Goal: Task Accomplishment & Management: Manage account settings

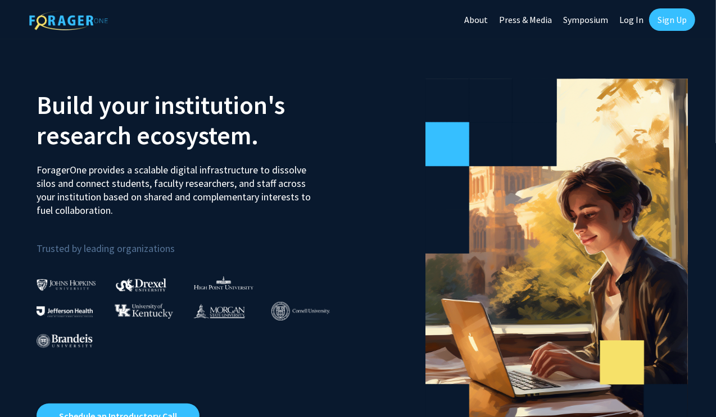
click at [673, 15] on link "Sign Up" at bounding box center [672, 19] width 46 height 22
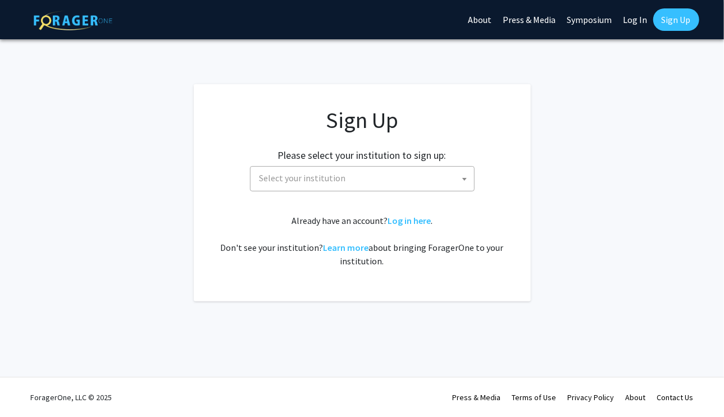
click at [413, 183] on span "Select your institution" at bounding box center [364, 178] width 219 height 23
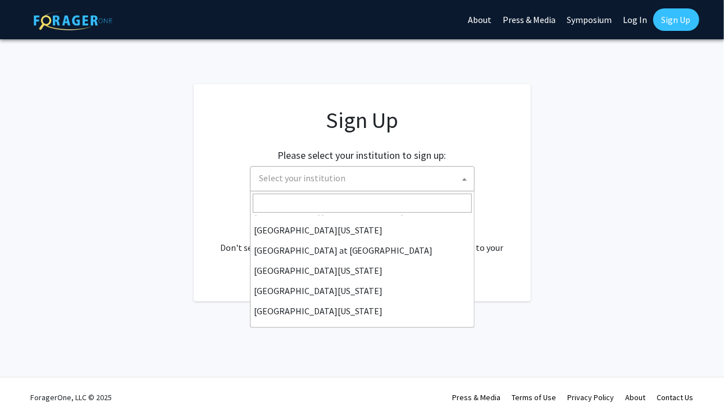
scroll to position [392, 0]
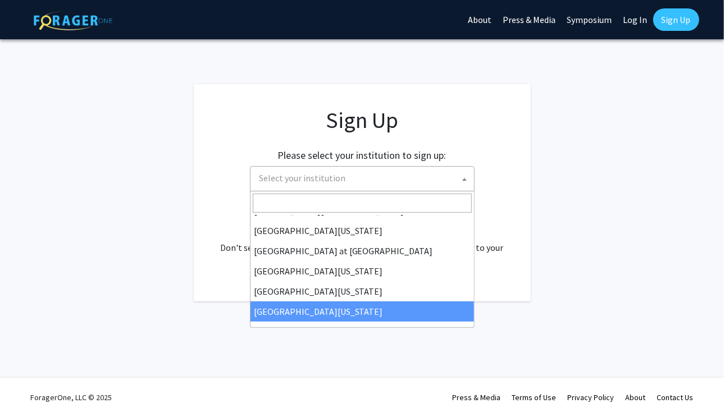
select select "33"
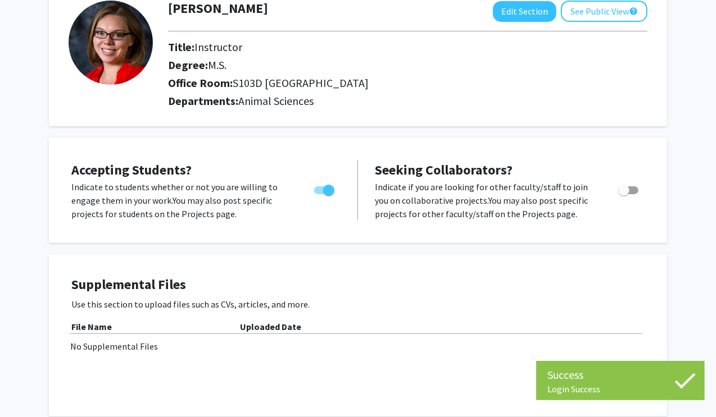
scroll to position [78, 0]
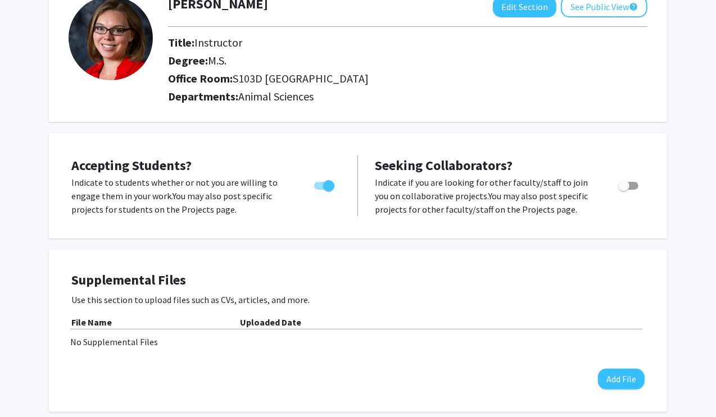
click at [629, 182] on span "Toggle" at bounding box center [628, 186] width 20 height 8
click at [624, 190] on input "Toggle" at bounding box center [623, 190] width 1 height 1
checkbox input "true"
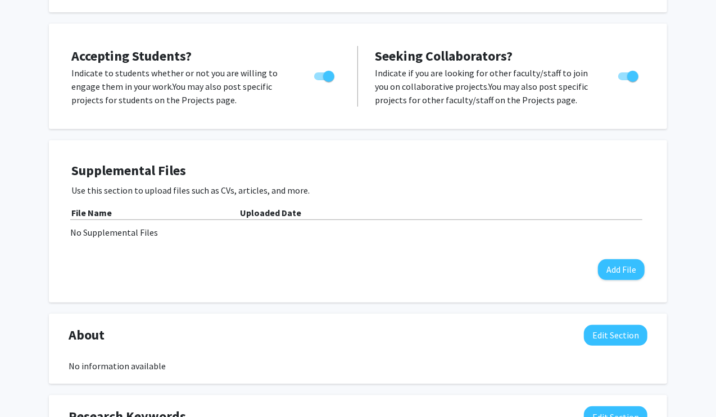
scroll to position [0, 0]
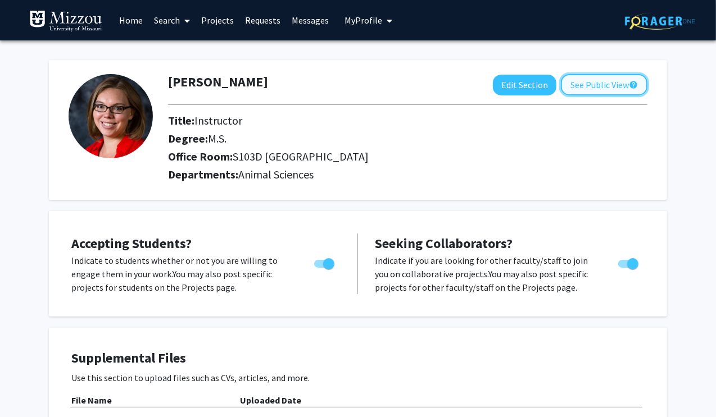
click at [603, 83] on button "See Public View help" at bounding box center [604, 84] width 87 height 21
click at [321, 263] on span "Toggle" at bounding box center [324, 264] width 20 height 8
click at [320, 268] on input "Would you like to permit student requests?" at bounding box center [319, 268] width 1 height 1
checkbox input "false"
click at [584, 82] on button "See Public View help" at bounding box center [604, 84] width 87 height 21
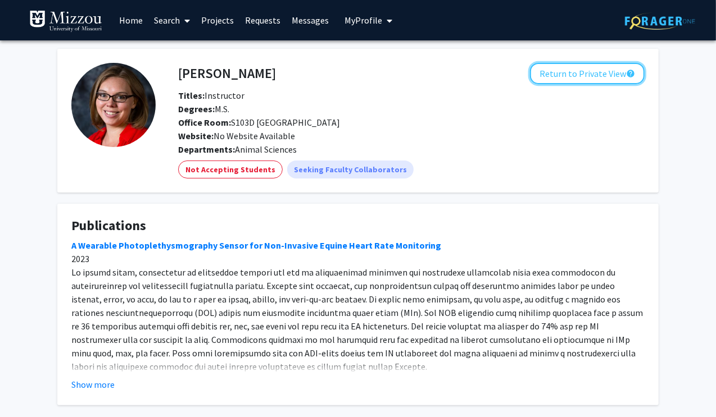
click at [584, 82] on button "Return to Private View help" at bounding box center [587, 73] width 115 height 21
